Goal: Task Accomplishment & Management: Use online tool/utility

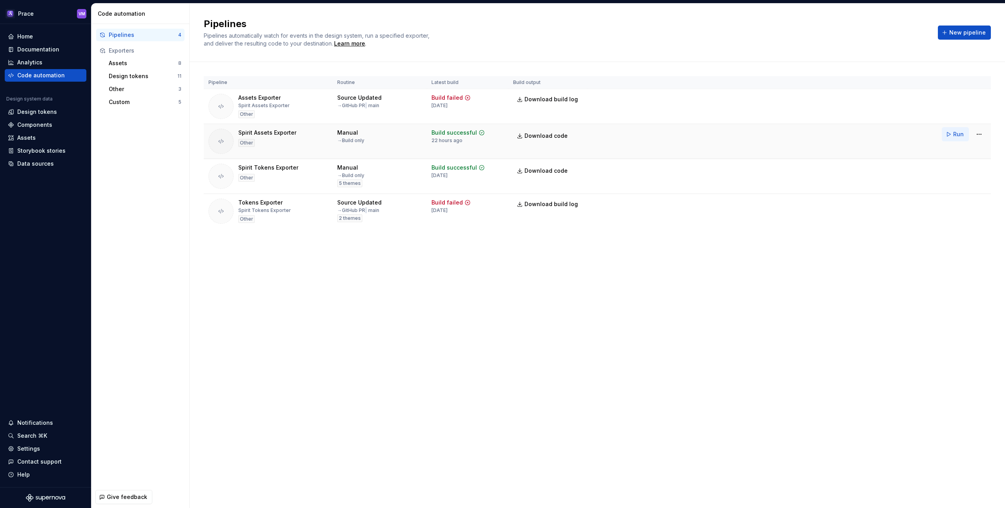
click at [948, 133] on button "Run" at bounding box center [955, 134] width 27 height 14
click at [540, 137] on span "Download code" at bounding box center [545, 136] width 43 height 8
click at [530, 134] on span "Download code" at bounding box center [545, 136] width 43 height 8
drag, startPoint x: 240, startPoint y: 132, endPoint x: 300, endPoint y: 133, distance: 59.7
click at [300, 133] on div "Spirit Assets Exporter Other" at bounding box center [267, 141] width 119 height 25
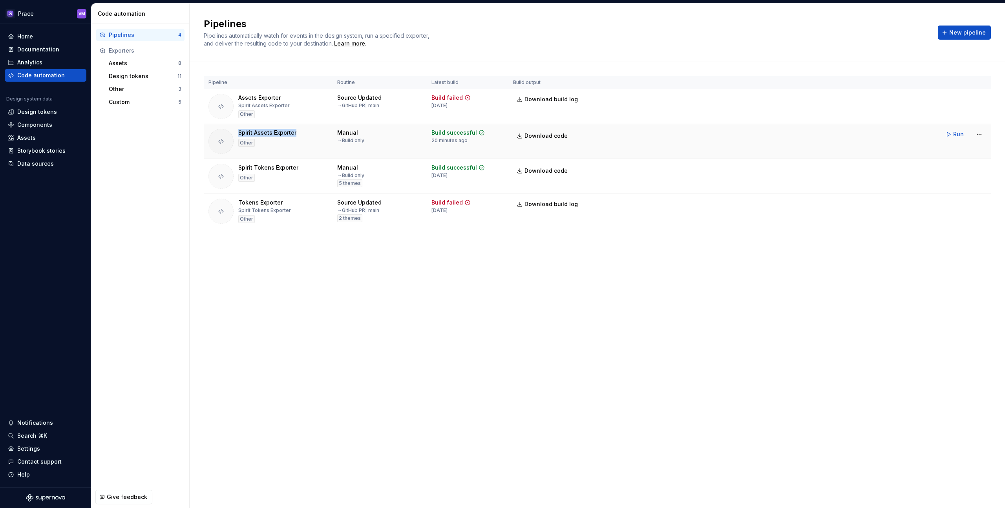
click at [300, 133] on div "Spirit Assets Exporter Other" at bounding box center [267, 141] width 119 height 25
click at [140, 64] on div "Assets" at bounding box center [143, 63] width 69 height 8
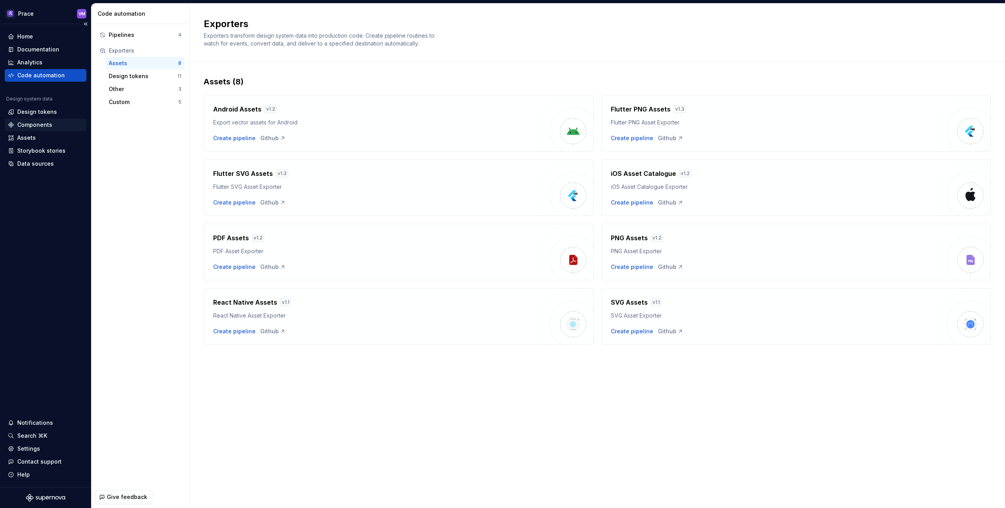
click at [58, 124] on div "Components" at bounding box center [45, 125] width 75 height 8
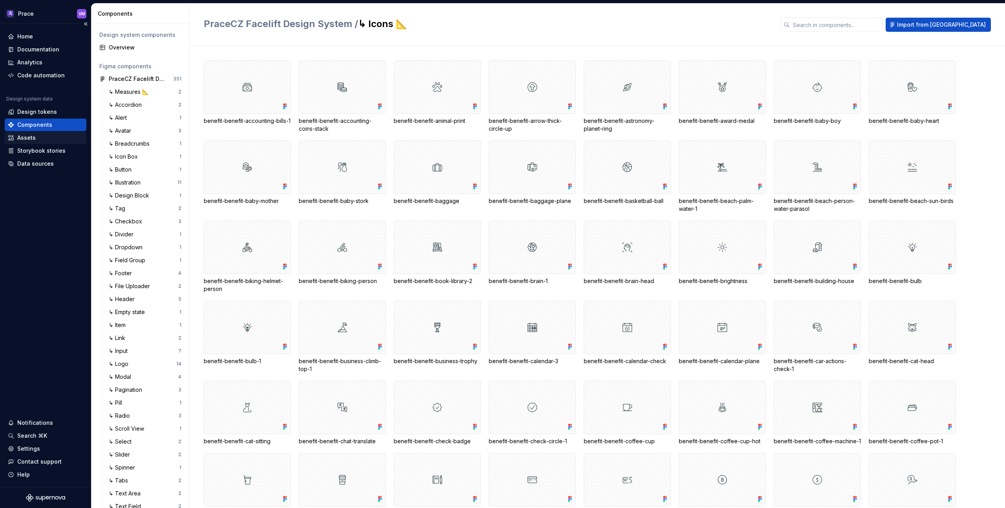
click at [38, 139] on div "Assets" at bounding box center [45, 138] width 75 height 8
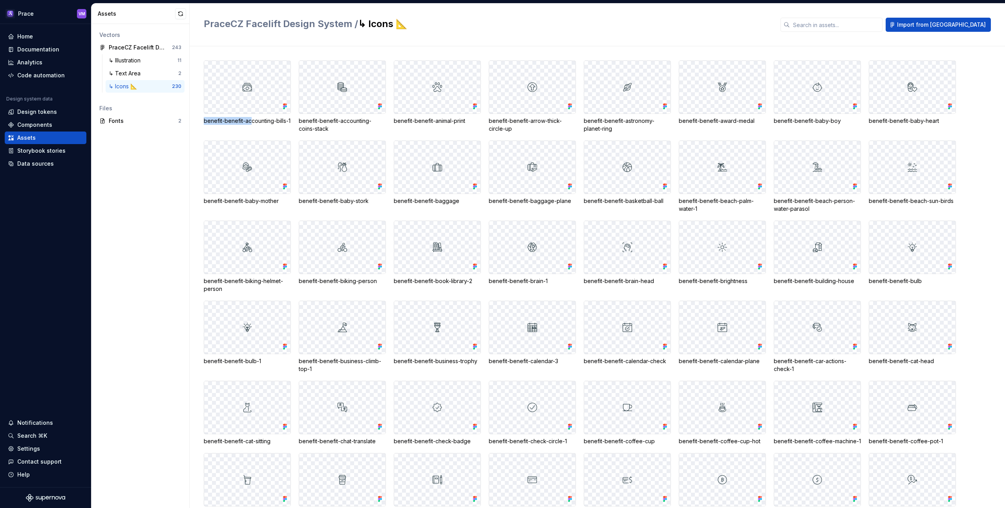
drag, startPoint x: 205, startPoint y: 121, endPoint x: 252, endPoint y: 121, distance: 46.7
click at [252, 121] on div "benefit-benefit-accounting-bills-1" at bounding box center [247, 121] width 87 height 8
click at [486, 38] on div "PraceCZ Facelift Design System / ↳ Icons 📐 Import from Figma" at bounding box center [597, 25] width 815 height 43
click at [472, 28] on h2 "PraceCZ Facelift Design System / ↳ Icons 📐" at bounding box center [487, 24] width 567 height 13
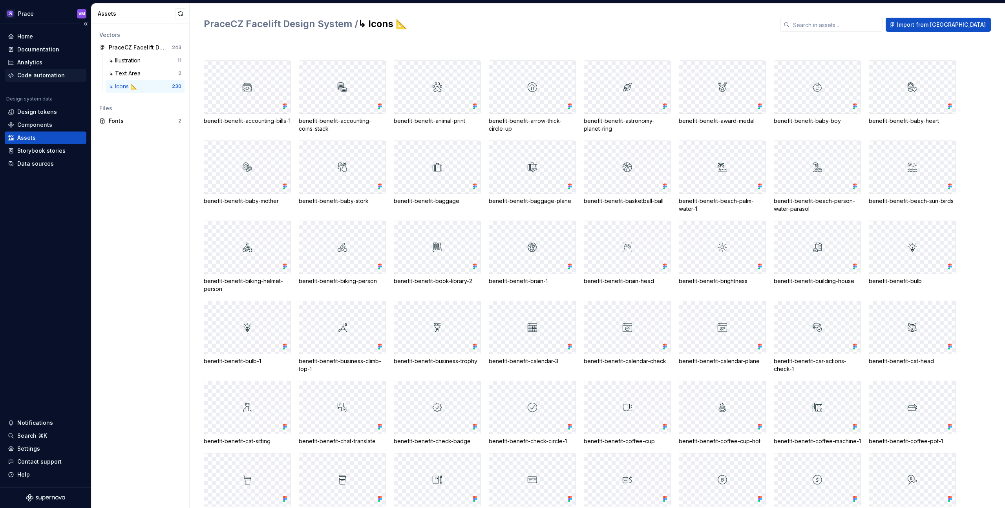
click at [33, 75] on div "Code automation" at bounding box center [41, 75] width 48 height 8
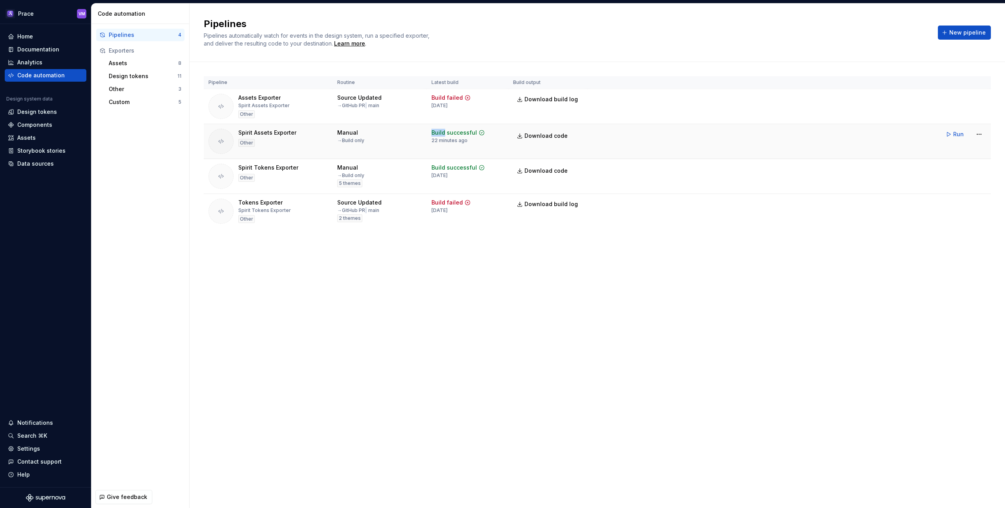
drag, startPoint x: 432, startPoint y: 133, endPoint x: 444, endPoint y: 133, distance: 11.4
click at [444, 133] on div "Build successful" at bounding box center [454, 133] width 46 height 8
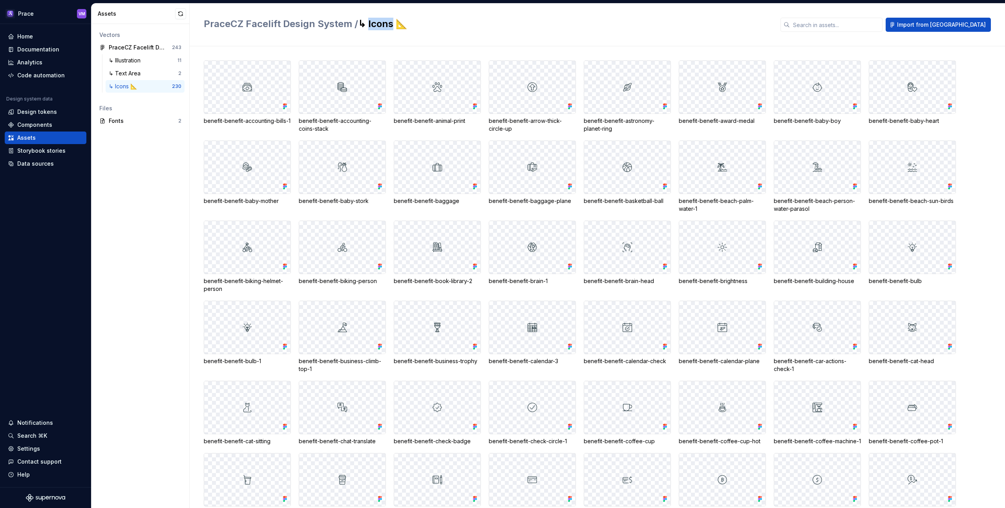
drag, startPoint x: 369, startPoint y: 23, endPoint x: 393, endPoint y: 23, distance: 24.0
click at [393, 23] on h2 "PraceCZ Facelift Design System / ↳ Icons 📐" at bounding box center [487, 24] width 567 height 13
click at [25, 75] on div "Code automation" at bounding box center [41, 75] width 48 height 8
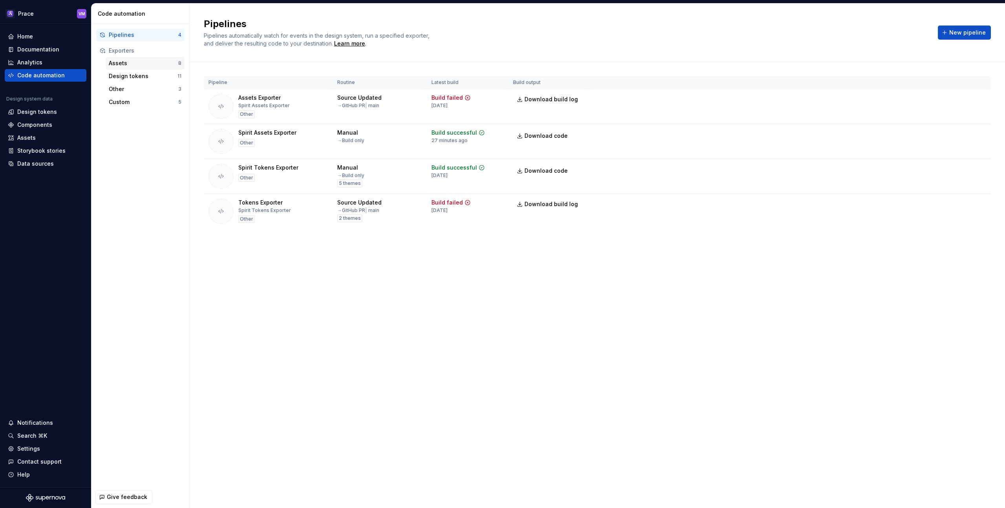
click at [148, 63] on div "Assets" at bounding box center [143, 63] width 69 height 8
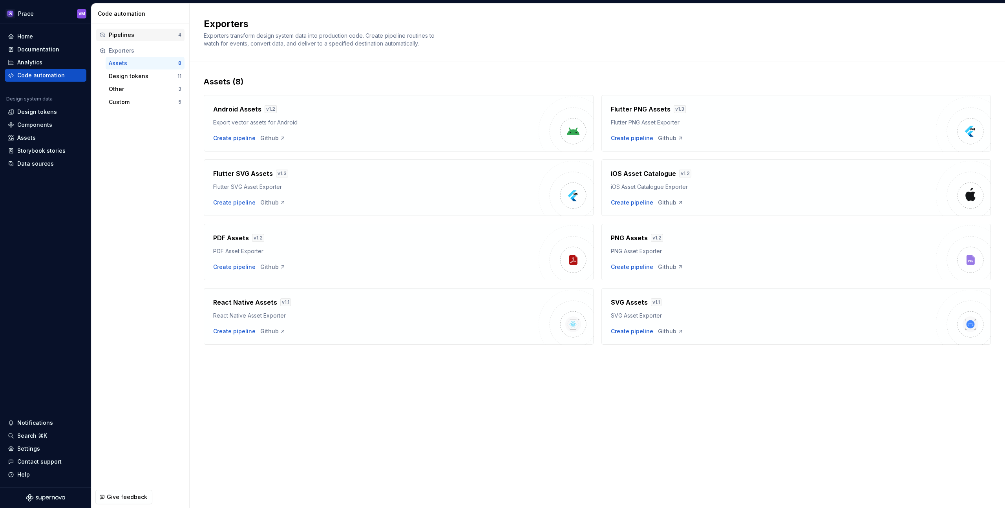
click at [136, 37] on div "Pipelines" at bounding box center [143, 35] width 69 height 8
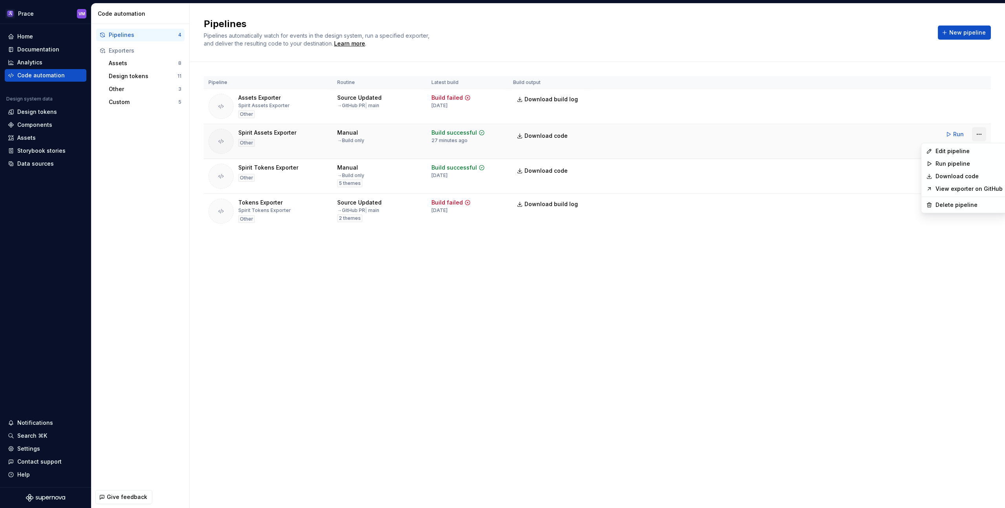
click at [977, 135] on html "Prace VM Home Documentation Analytics Code automation Design system data Design…" at bounding box center [502, 254] width 1005 height 508
click at [952, 164] on div "Run pipeline" at bounding box center [969, 164] width 67 height 8
click at [30, 137] on div "Assets" at bounding box center [26, 138] width 18 height 8
click at [980, 134] on html "Prace VM Home Documentation Analytics Code automation Design system data Design…" at bounding box center [502, 254] width 1005 height 508
click at [951, 176] on link "Download code" at bounding box center [969, 176] width 67 height 8
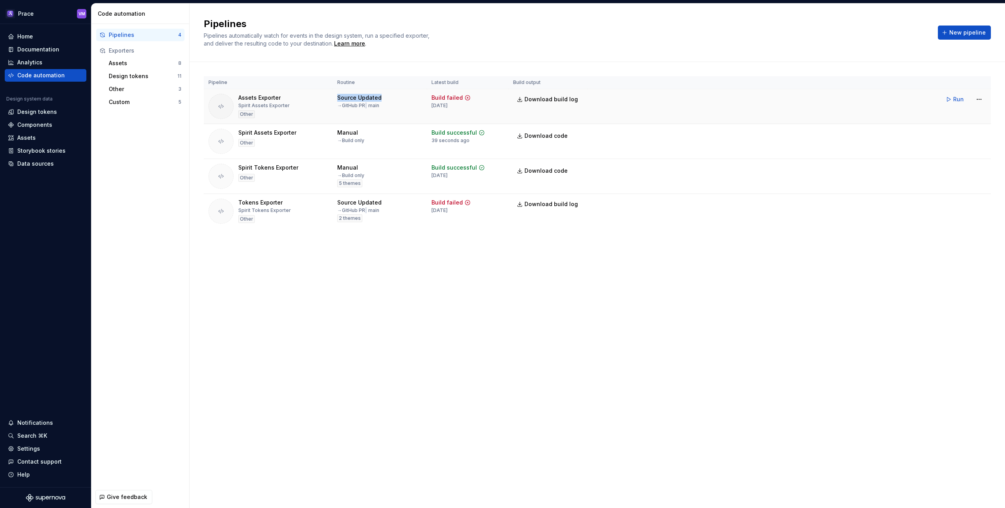
drag, startPoint x: 337, startPoint y: 99, endPoint x: 391, endPoint y: 97, distance: 53.4
click at [391, 97] on div "Source Updated → GitHub PR | main" at bounding box center [379, 101] width 85 height 15
drag, startPoint x: 432, startPoint y: 97, endPoint x: 476, endPoint y: 98, distance: 43.6
click at [476, 98] on div "Build failed 1 month ago" at bounding box center [467, 101] width 72 height 15
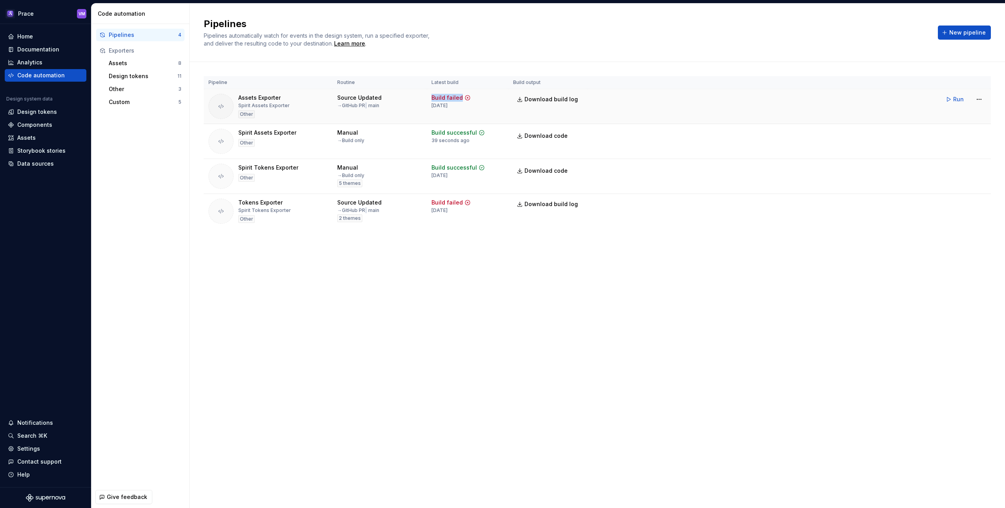
click at [476, 98] on div "Build failed 1 month ago" at bounding box center [467, 101] width 72 height 15
click at [133, 62] on div "Assets" at bounding box center [143, 63] width 69 height 8
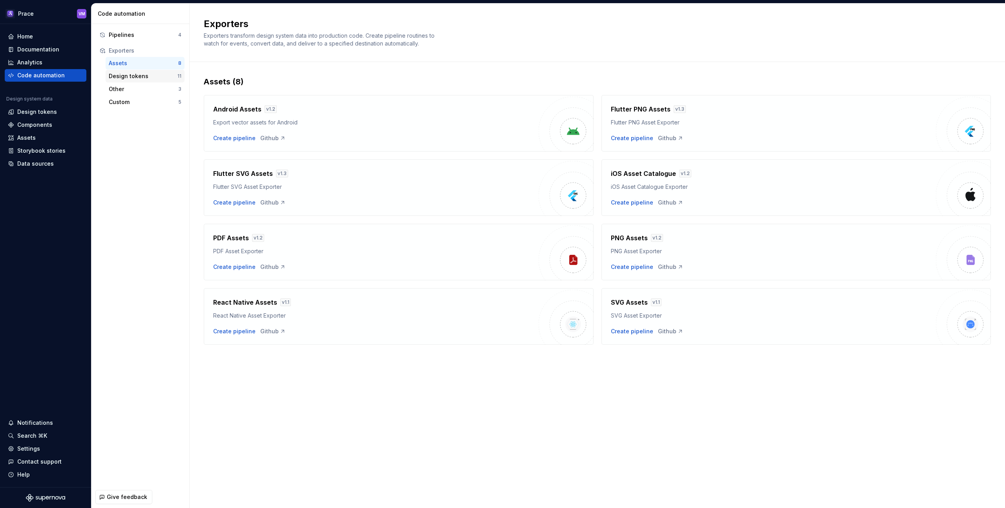
click at [128, 77] on div "Design tokens" at bounding box center [143, 76] width 69 height 8
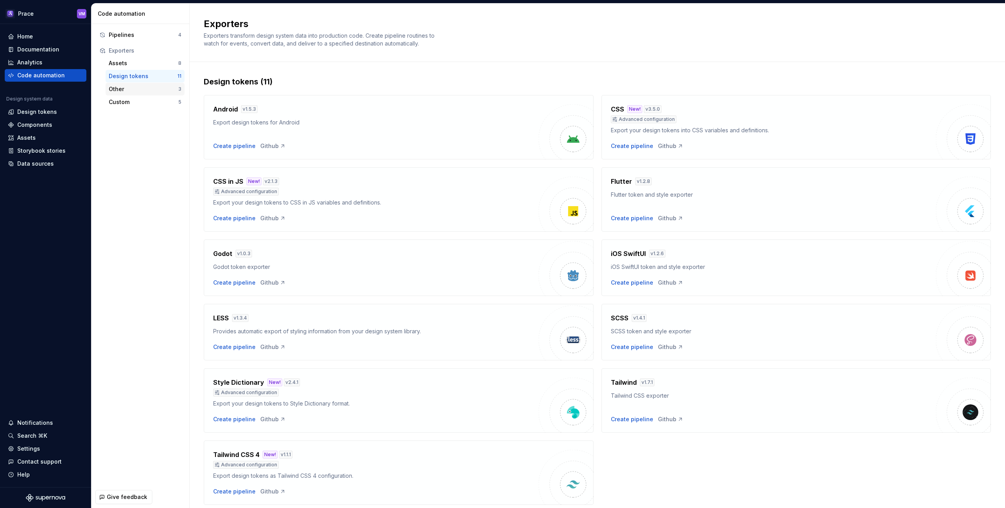
click at [148, 88] on div "Other" at bounding box center [143, 89] width 69 height 8
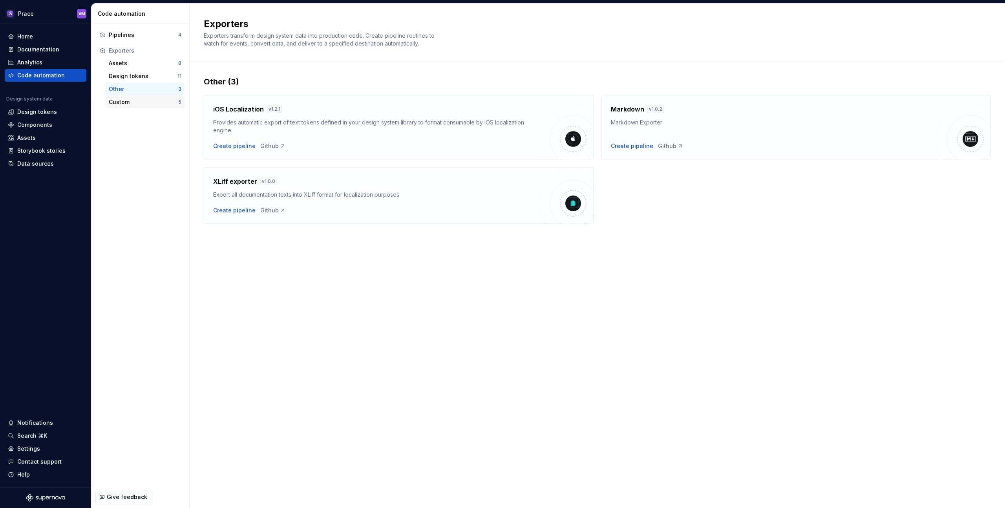
click at [149, 98] on div "Custom" at bounding box center [143, 102] width 69 height 8
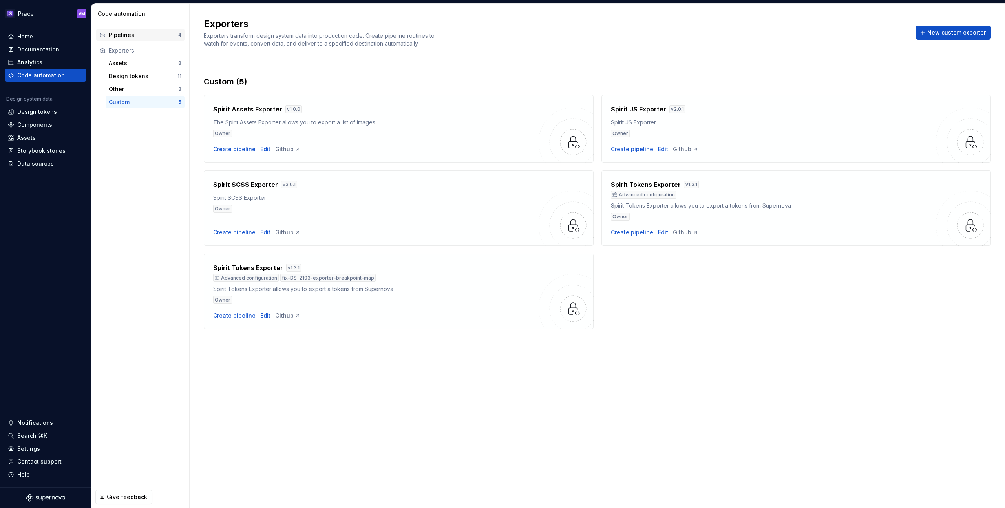
click at [142, 34] on div "Pipelines" at bounding box center [143, 35] width 69 height 8
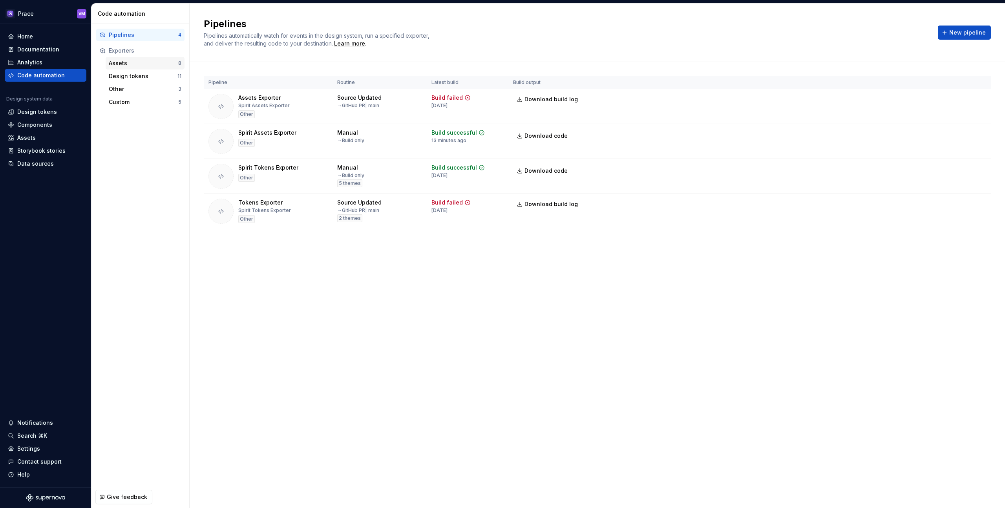
click at [126, 64] on div "Assets" at bounding box center [143, 63] width 69 height 8
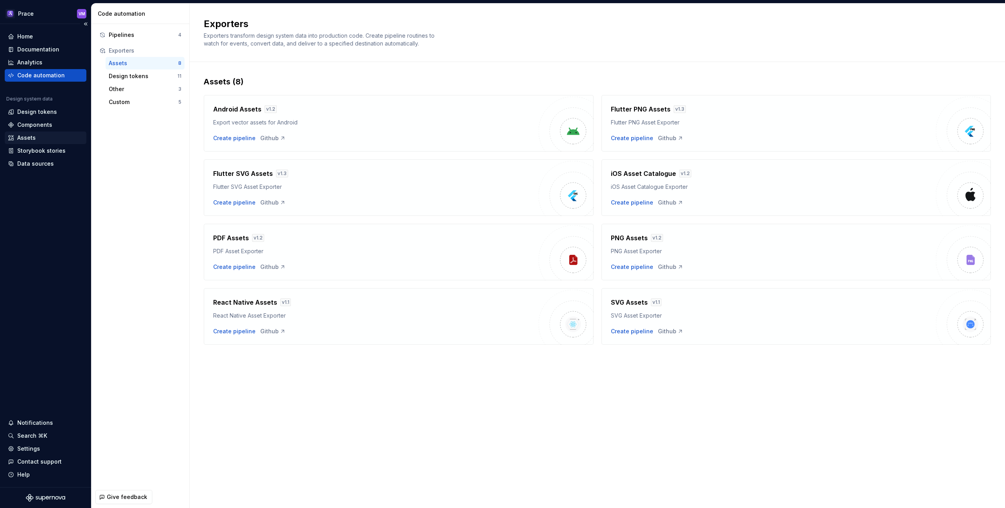
click at [25, 138] on div "Assets" at bounding box center [26, 138] width 18 height 8
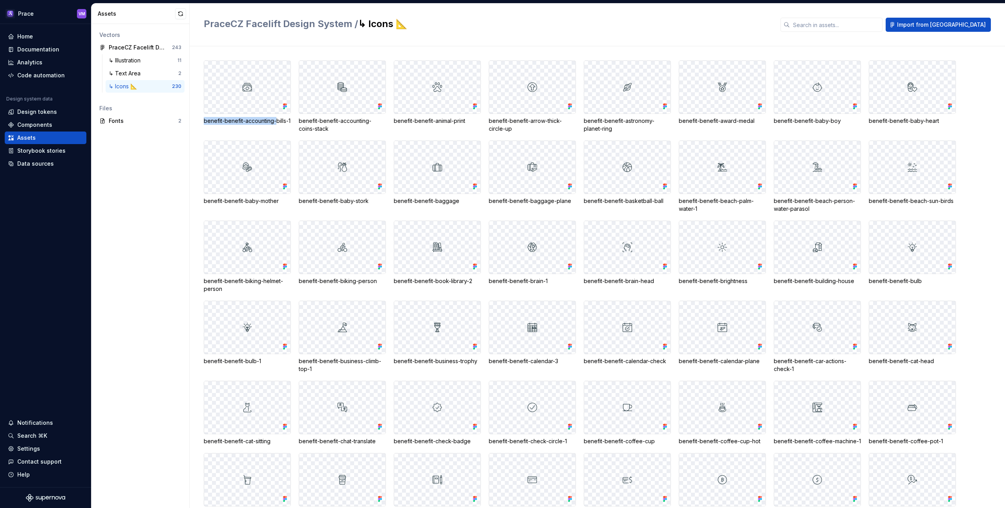
drag, startPoint x: 204, startPoint y: 122, endPoint x: 275, endPoint y: 122, distance: 71.1
click at [275, 122] on div "benefit-benefit-accounting-bills-1" at bounding box center [247, 121] width 87 height 8
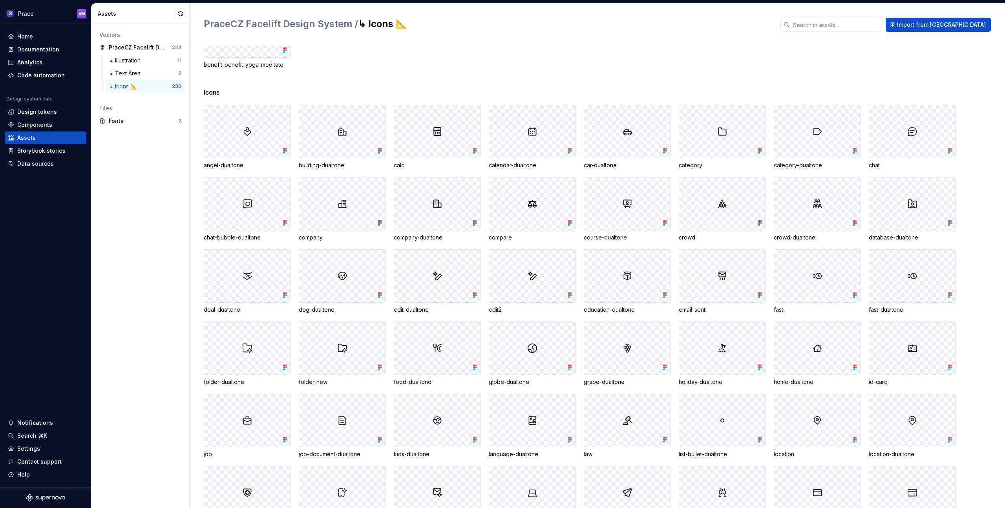
scroll to position [1068, 0]
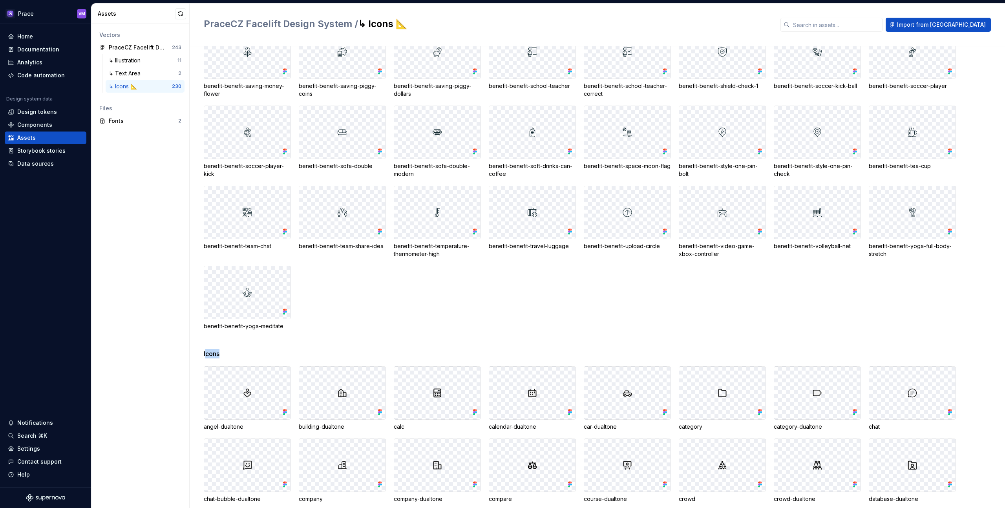
drag, startPoint x: 205, startPoint y: 354, endPoint x: 221, endPoint y: 354, distance: 16.1
click at [221, 354] on div "Icons" at bounding box center [604, 353] width 801 height 9
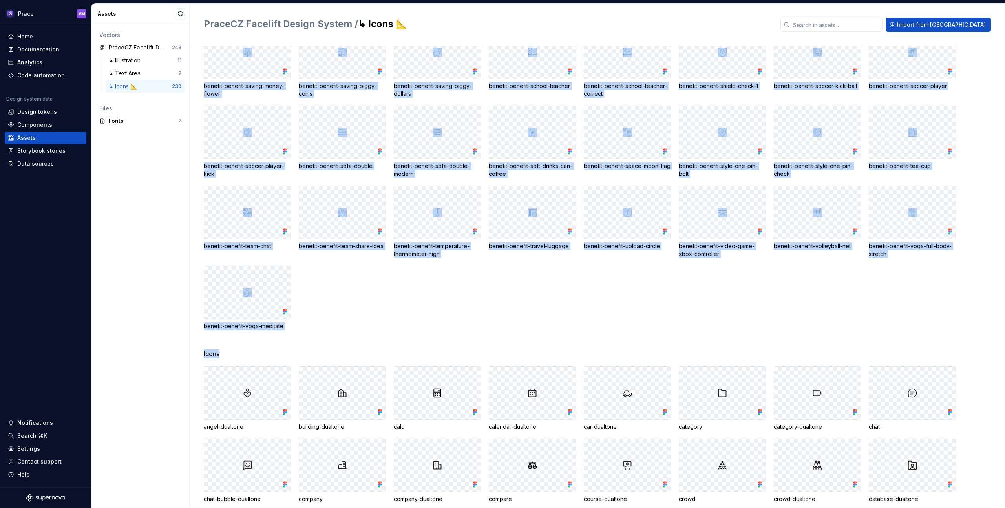
drag, startPoint x: 224, startPoint y: 354, endPoint x: 203, endPoint y: 354, distance: 21.2
click at [203, 354] on div "benefit-benefit-accounting-bills-1 benefit-benefit-accounting-coins-stack benef…" at bounding box center [597, 277] width 815 height 462
click at [205, 353] on span "Icons" at bounding box center [212, 353] width 16 height 9
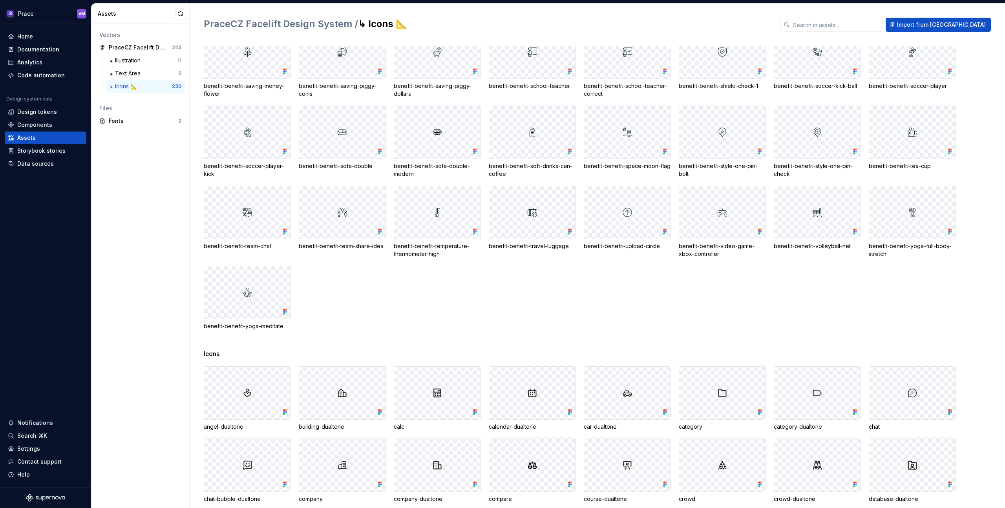
click at [205, 353] on span "Icons" at bounding box center [212, 353] width 16 height 9
click at [212, 353] on span "Icons" at bounding box center [212, 353] width 16 height 9
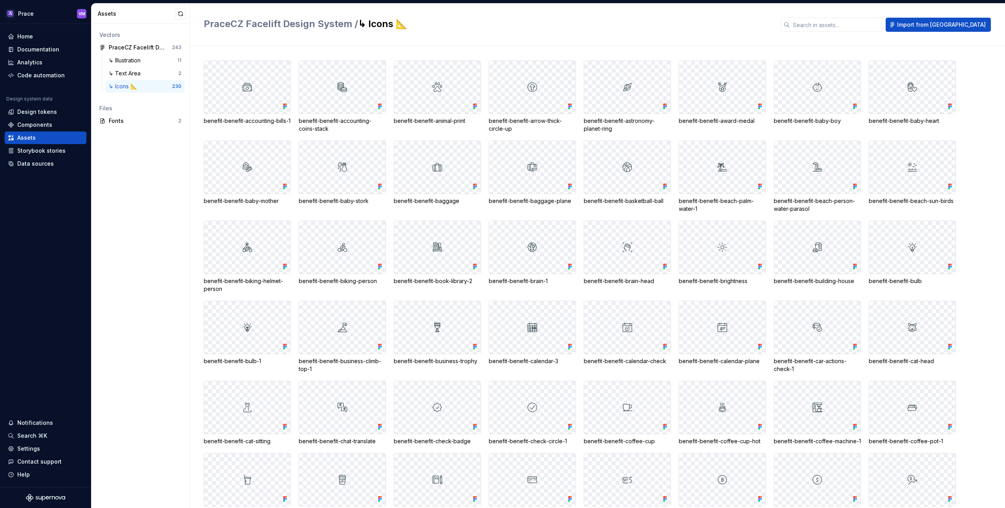
scroll to position [2, 0]
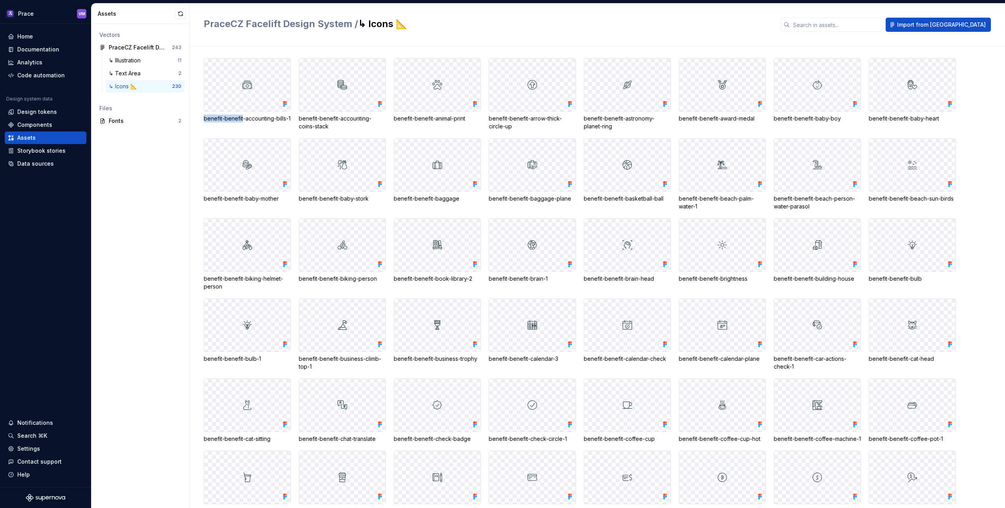
drag, startPoint x: 205, startPoint y: 118, endPoint x: 243, endPoint y: 117, distance: 38.1
click at [243, 117] on div "benefit-benefit-accounting-bills-1" at bounding box center [247, 119] width 87 height 8
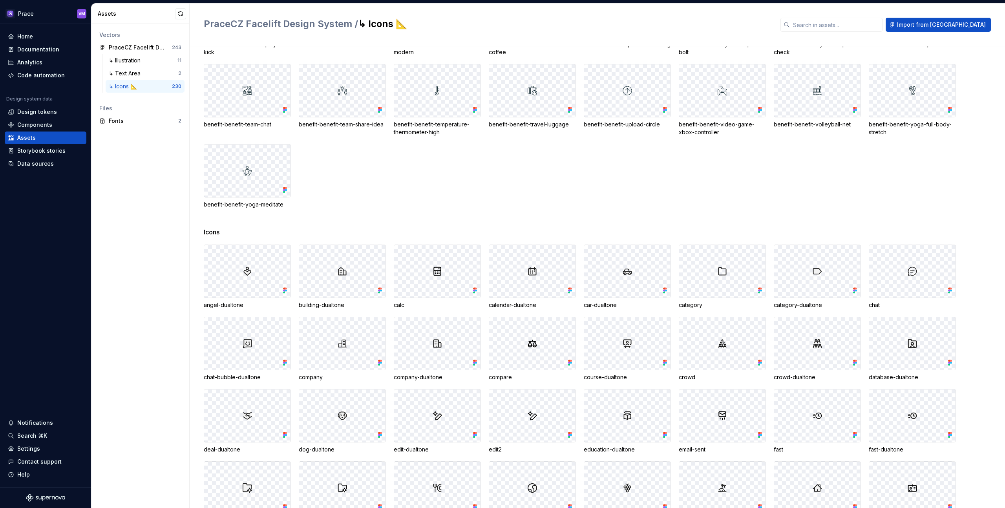
scroll to position [1209, 0]
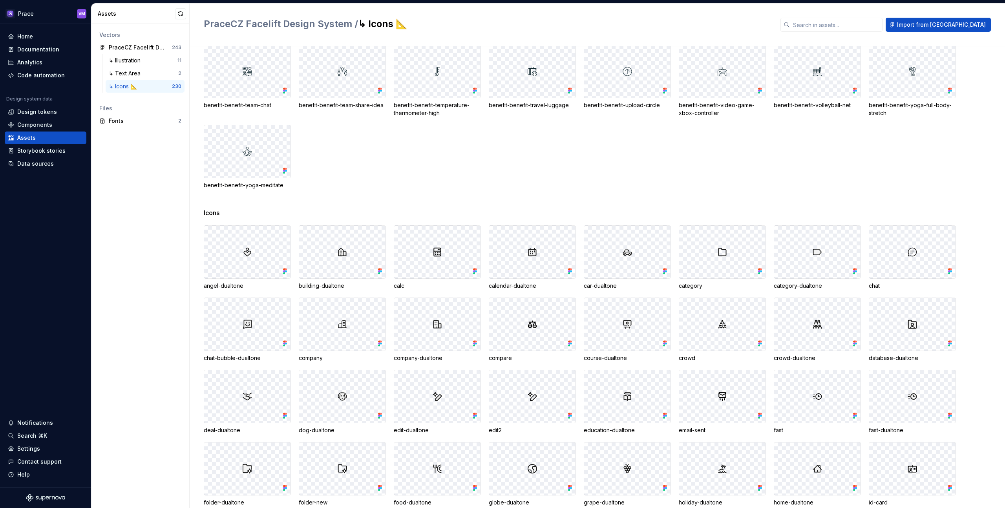
drag, startPoint x: 203, startPoint y: 213, endPoint x: 220, endPoint y: 211, distance: 16.6
click at [220, 211] on div "Icons" at bounding box center [604, 212] width 801 height 9
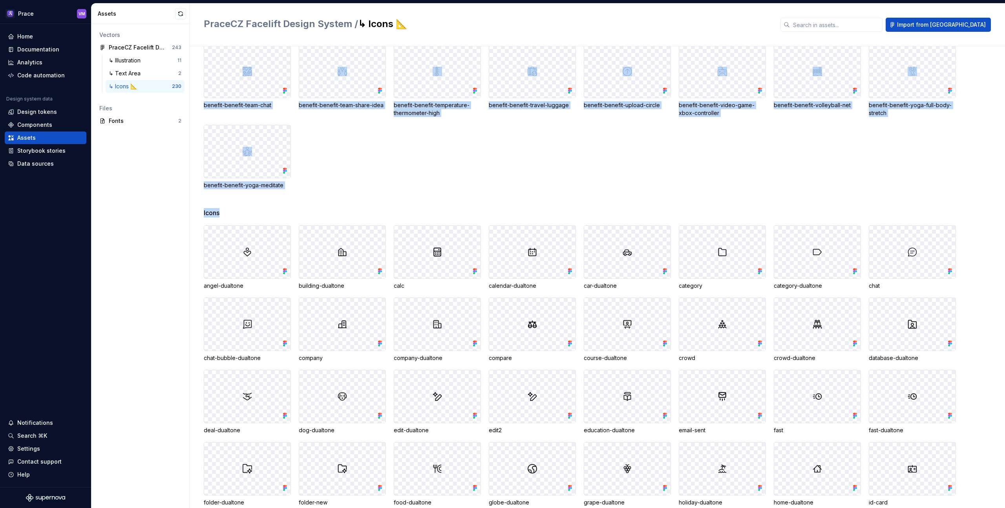
drag, startPoint x: 220, startPoint y: 211, endPoint x: 199, endPoint y: 210, distance: 20.8
click at [199, 210] on div "benefit-benefit-accounting-bills-1 benefit-benefit-accounting-coins-stack benef…" at bounding box center [597, 277] width 815 height 462
click at [207, 211] on span "Icons" at bounding box center [212, 212] width 16 height 9
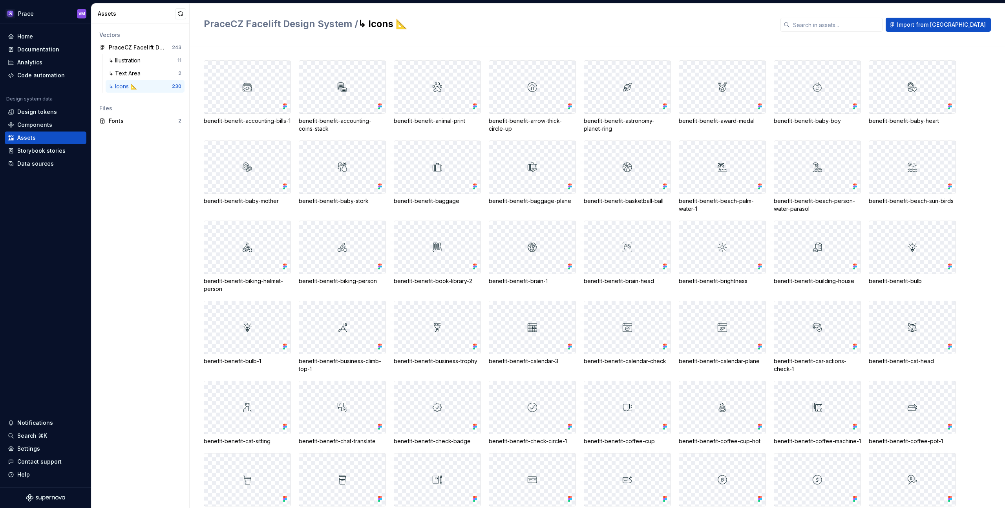
click at [126, 83] on div "↳ Icons 📐" at bounding box center [124, 86] width 31 height 8
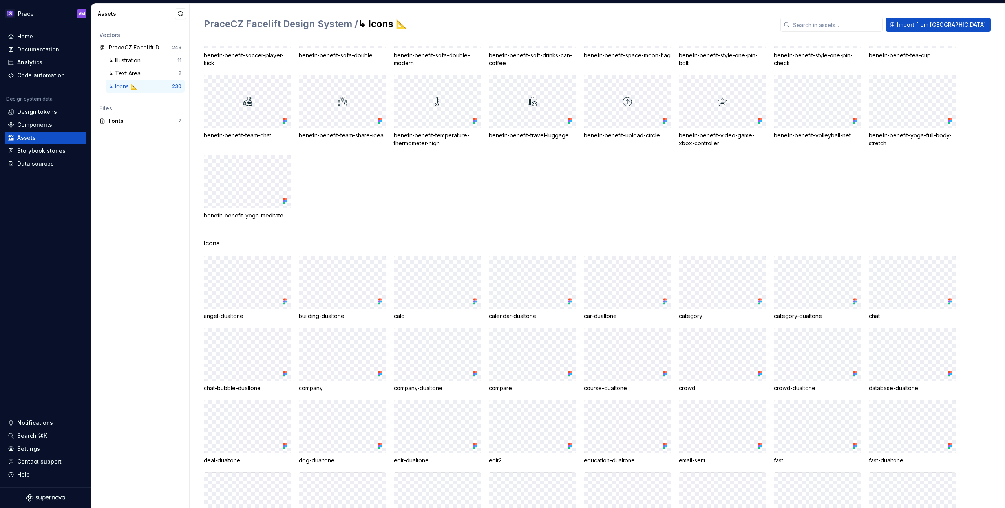
scroll to position [1182, 0]
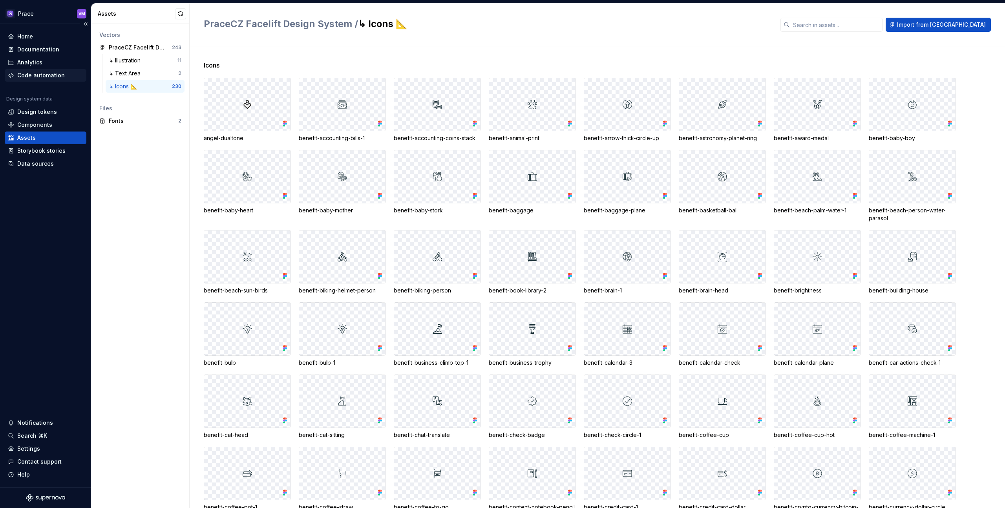
click at [45, 70] on div "Code automation" at bounding box center [46, 75] width 82 height 13
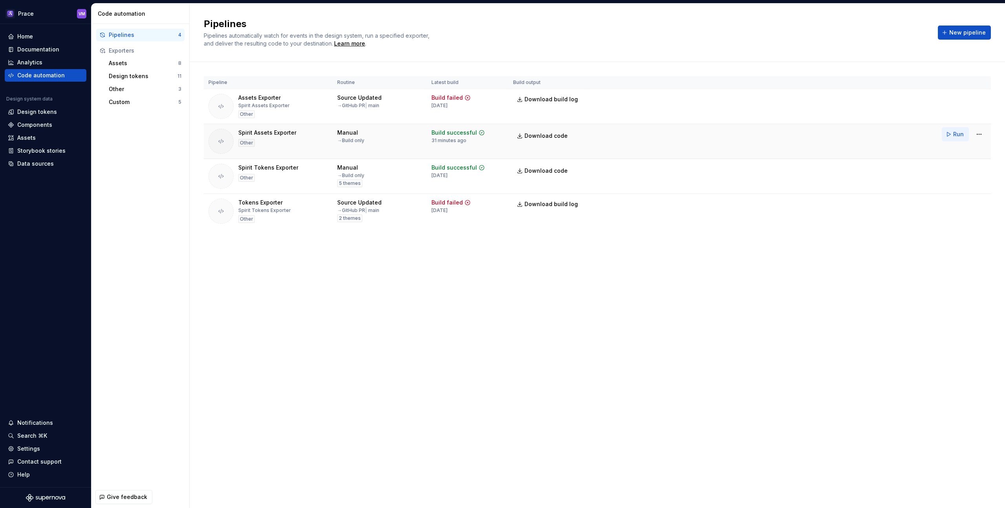
click at [956, 134] on span "Run" at bounding box center [958, 134] width 11 height 8
click at [538, 137] on span "Download code" at bounding box center [545, 136] width 43 height 8
click at [552, 137] on span "Download code" at bounding box center [545, 136] width 43 height 8
